Goal: Find specific page/section

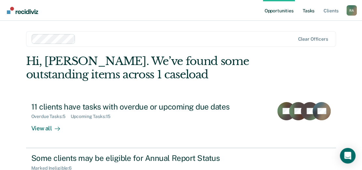
click at [306, 11] on link "Tasks" at bounding box center [308, 10] width 14 height 21
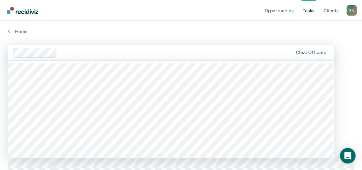
click at [214, 48] on div at bounding box center [153, 53] width 280 height 10
click at [213, 40] on main "1209 results available. Use Up and Down to choose options, press Enter to selec…" at bounding box center [181, 102] width 362 height 134
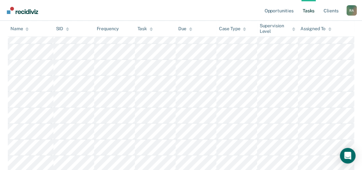
scroll to position [261, 0]
